Goal: Find specific page/section

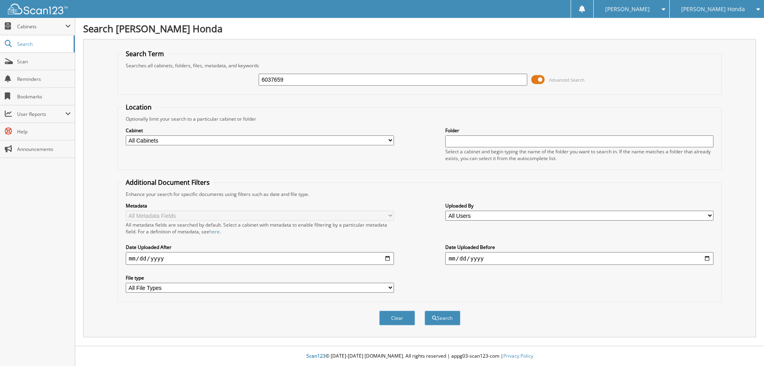
type input "6037659"
click at [385, 139] on select "All Cabinets CAR DEALS DEPOSITS PARTS SERVICE RO WE OWE NEEDS FILING" at bounding box center [260, 140] width 268 height 10
select select "53628"
click at [126, 135] on select "All Cabinets CAR DEALS DEPOSITS PARTS SERVICE RO WE OWE NEEDS FILING" at bounding box center [260, 140] width 268 height 10
click at [561, 81] on span "Advanced Search" at bounding box center [566, 80] width 35 height 6
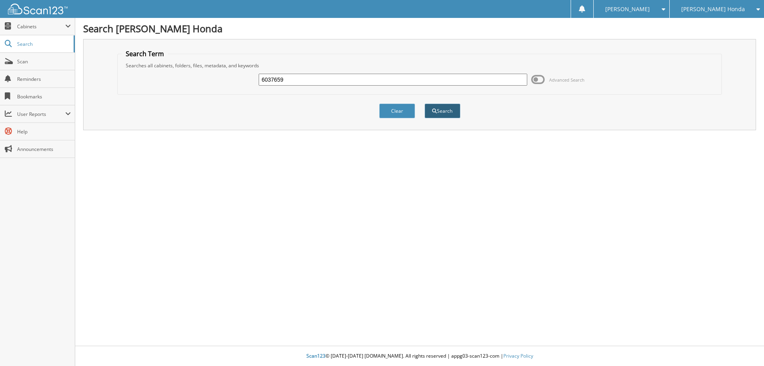
click at [447, 112] on button "Search" at bounding box center [443, 110] width 36 height 15
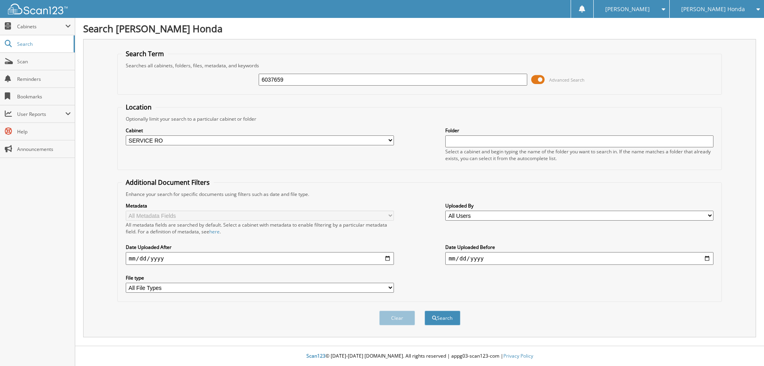
select select "53628"
